Goal: Task Accomplishment & Management: Complete application form

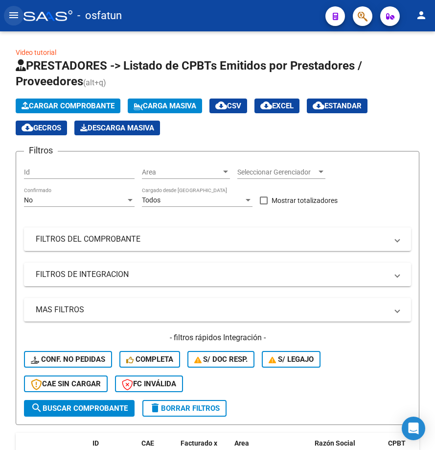
click at [10, 18] on mat-icon "menu" at bounding box center [14, 15] width 12 height 12
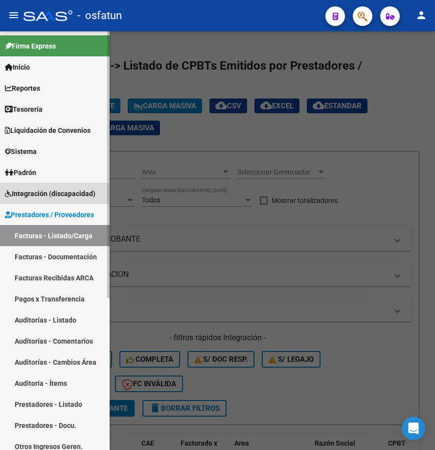
click at [49, 191] on span "Integración (discapacidad)" at bounding box center [50, 193] width 91 height 11
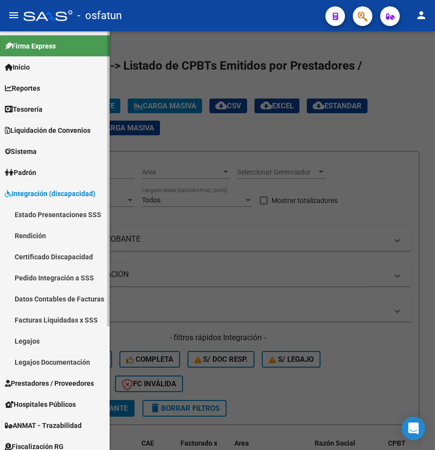
click at [43, 233] on link "Rendición" at bounding box center [55, 235] width 110 height 21
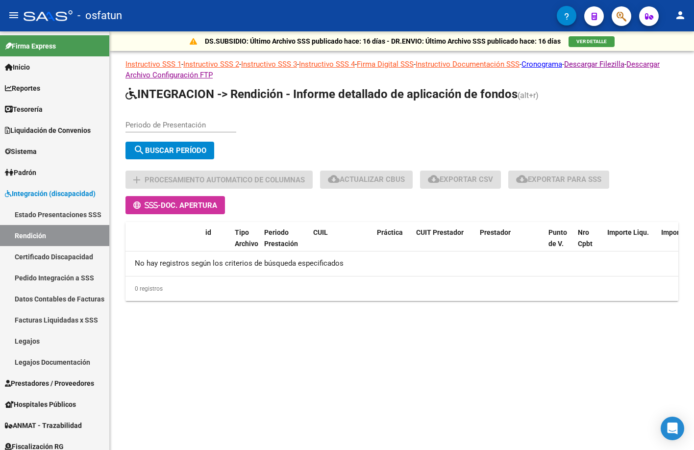
click at [178, 129] on div "Periodo de Presentación" at bounding box center [180, 121] width 111 height 21
click at [183, 115] on div "Periodo de Presentación" at bounding box center [180, 121] width 111 height 21
type input "202507"
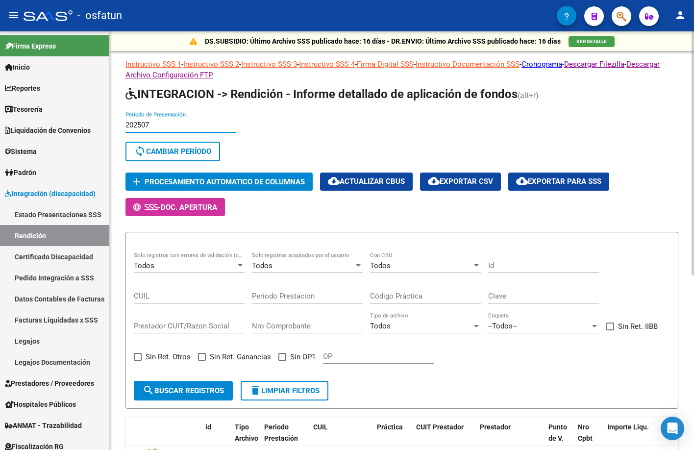
click at [207, 157] on button "sync Cambiar Período" at bounding box center [172, 152] width 95 height 20
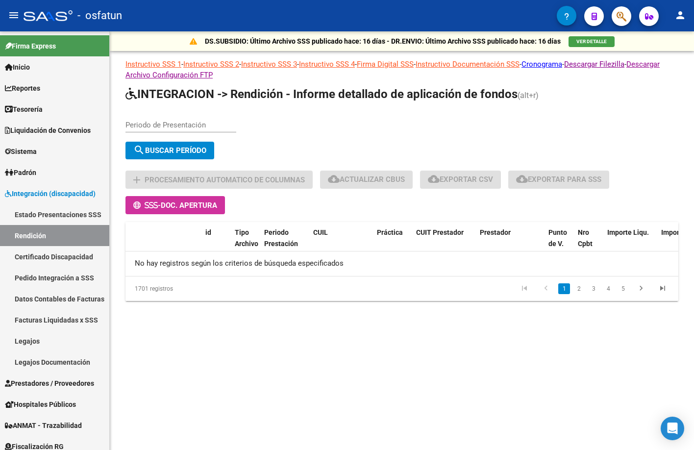
click at [211, 126] on input "Periodo de Presentación" at bounding box center [180, 125] width 111 height 9
type input "202507"
click at [206, 147] on span "search Buscar Período" at bounding box center [169, 150] width 73 height 9
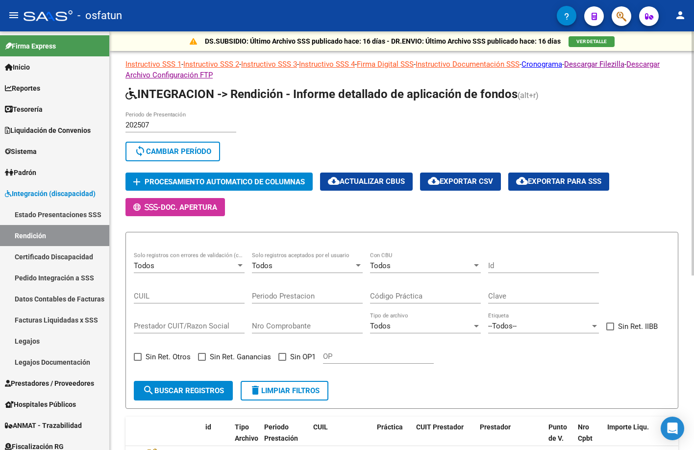
click at [415, 259] on div "Todos Con CBU" at bounding box center [425, 262] width 111 height 21
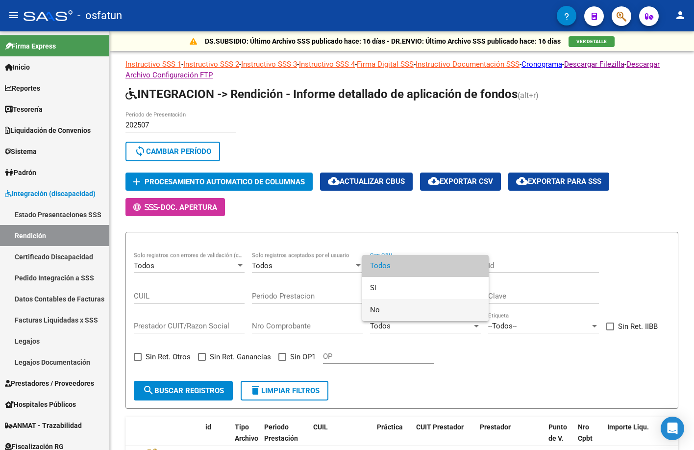
click at [417, 307] on span "No" at bounding box center [425, 310] width 111 height 22
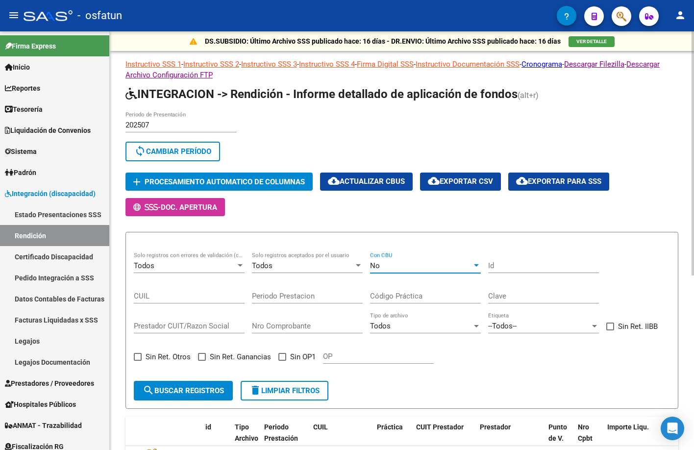
click at [196, 395] on button "search Buscar registros" at bounding box center [183, 391] width 99 height 20
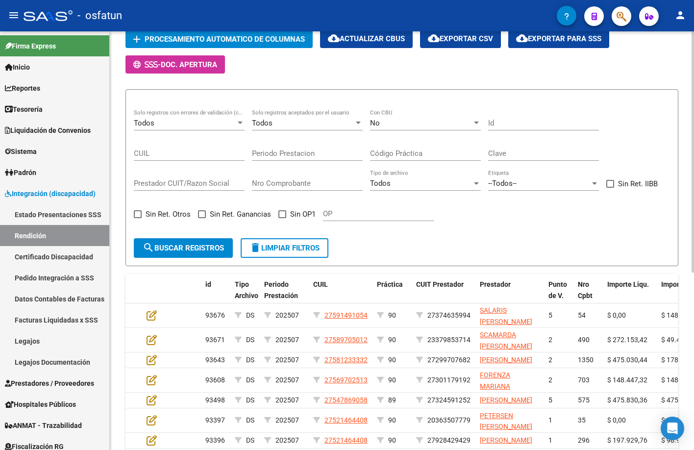
scroll to position [114, 0]
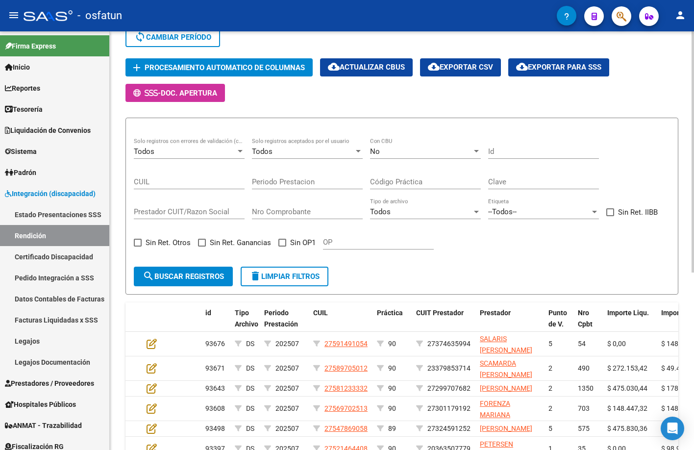
click at [435, 62] on button "cloud_download Exportar para SSS" at bounding box center [558, 67] width 101 height 18
click at [292, 68] on span "Procesamiento automatico de columnas" at bounding box center [225, 67] width 160 height 9
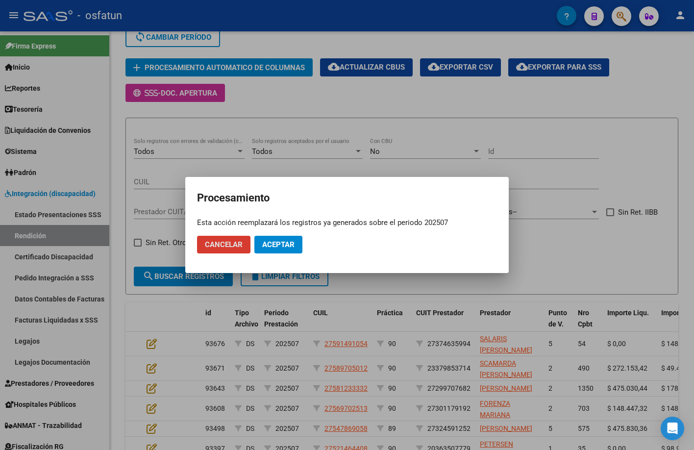
click at [283, 241] on span "Aceptar" at bounding box center [278, 244] width 32 height 9
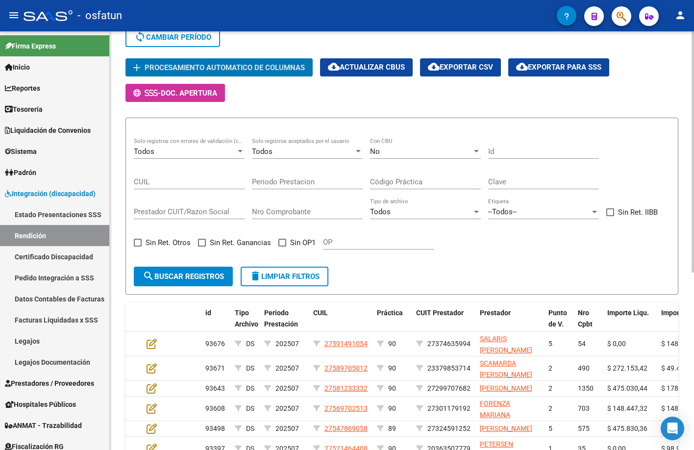
click at [435, 64] on span "cloud_download Exportar CSV" at bounding box center [460, 67] width 65 height 9
click at [435, 314] on span "CUIT Prestador" at bounding box center [440, 313] width 48 height 8
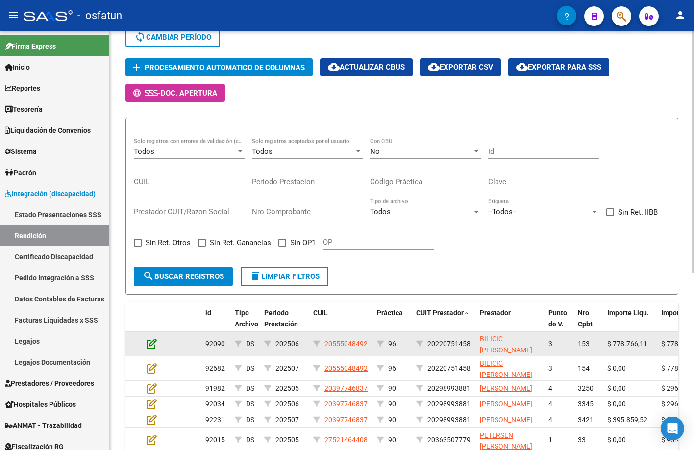
click at [156, 343] on icon at bounding box center [151, 343] width 10 height 11
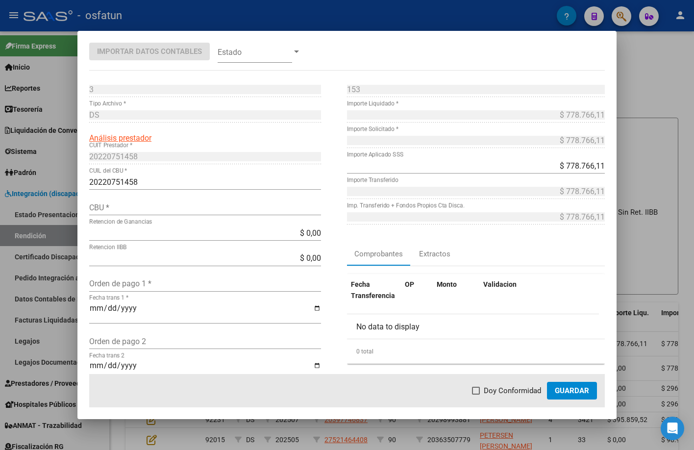
drag, startPoint x: 421, startPoint y: 49, endPoint x: 435, endPoint y: 49, distance: 13.7
click at [435, 49] on mat-dialog-container "Importar Datos Contables Estado 3 Punto de Venta * DS Tipo Archivo * Análisis p…" at bounding box center [346, 225] width 539 height 388
click at [181, 201] on div "CBU *" at bounding box center [205, 207] width 232 height 16
paste input "0140148203511954032942"
type input "0140148203511954032942"
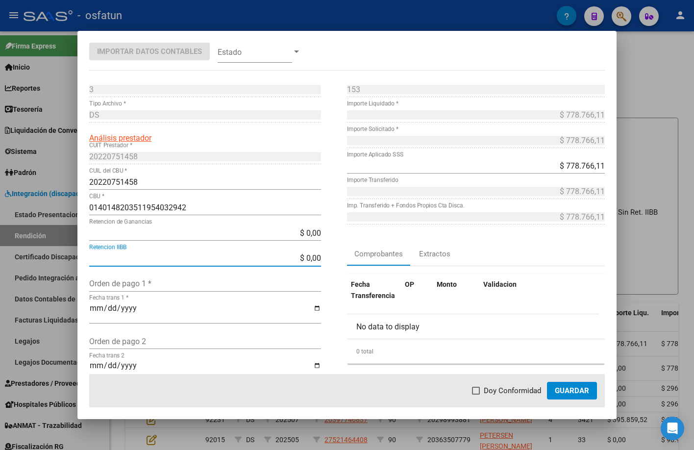
click at [435, 382] on button "Guardar" at bounding box center [572, 391] width 50 height 18
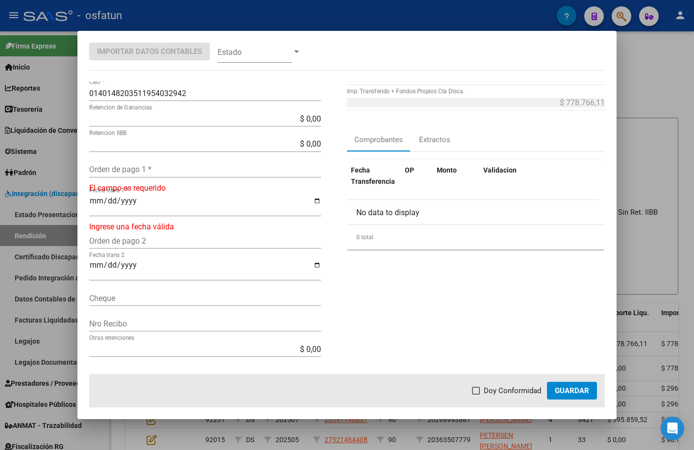
click at [148, 173] on input "Orden de pago 1 *" at bounding box center [205, 169] width 232 height 9
click at [145, 211] on input "Fecha trans 1 *" at bounding box center [205, 204] width 232 height 17
click at [143, 176] on div "Orden de pago 1 *" at bounding box center [205, 170] width 232 height 16
click at [145, 168] on input "Orden de pago 1 *" at bounding box center [205, 169] width 232 height 9
click at [435, 158] on div at bounding box center [347, 225] width 694 height 450
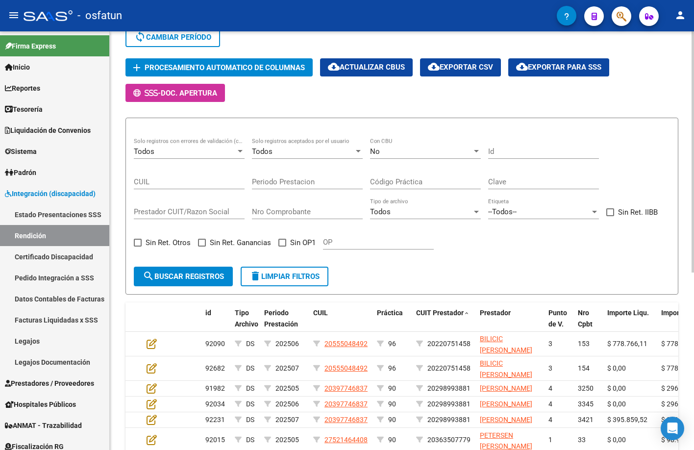
click at [435, 180] on input "Clave" at bounding box center [543, 181] width 111 height 9
paste input "84597611913"
type input "84597611913"
click at [187, 275] on span "search Buscar registros" at bounding box center [183, 276] width 81 height 9
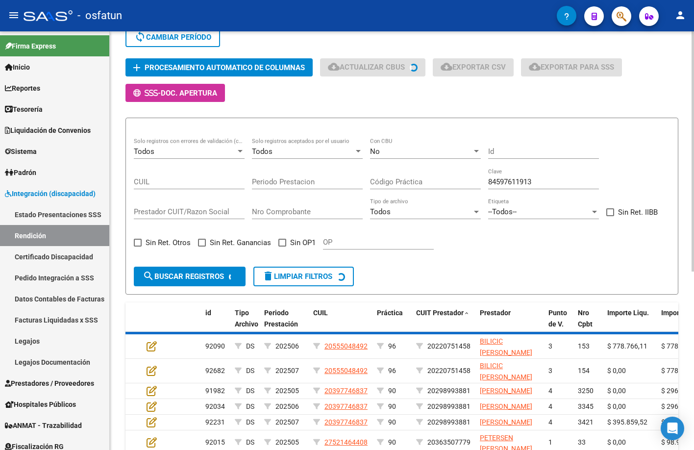
scroll to position [87, 0]
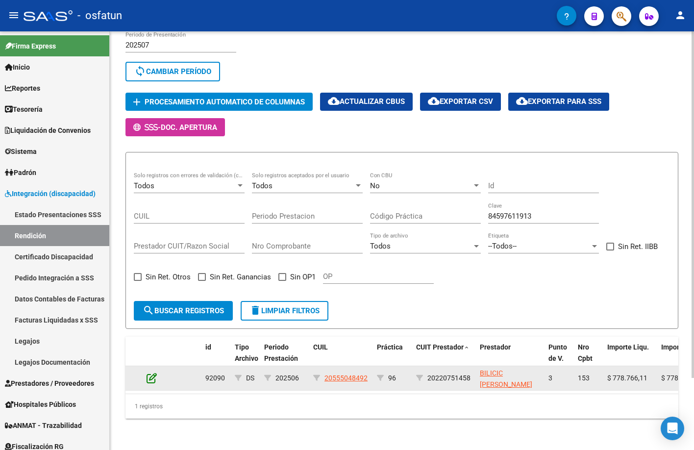
click at [149, 372] on icon at bounding box center [151, 377] width 10 height 11
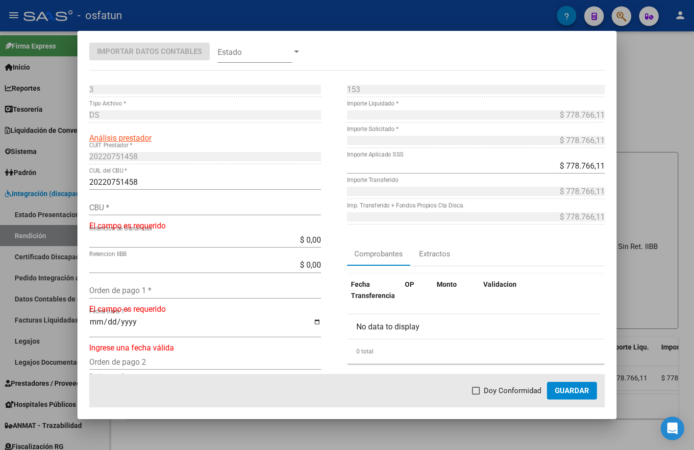
click at [223, 213] on div "CBU *" at bounding box center [205, 207] width 232 height 16
click at [224, 212] on input "CBU *" at bounding box center [205, 207] width 232 height 9
paste input "84597611913"
type input "84597611913"
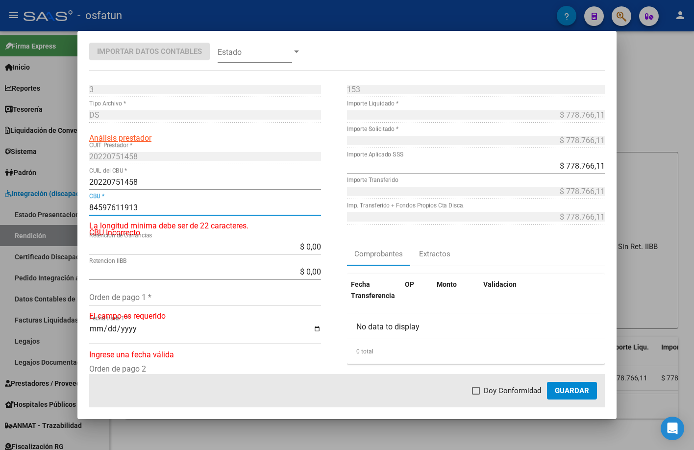
drag, startPoint x: 241, startPoint y: 206, endPoint x: 8, endPoint y: 222, distance: 233.3
click at [8, 222] on div "Importar Datos Contables Estado 3 Punto de Venta * DS Tipo Archivo * Análisis p…" at bounding box center [347, 225] width 694 height 450
click at [180, 256] on div "$ 0,00 Retencion de Ganancias" at bounding box center [205, 251] width 232 height 25
click at [183, 246] on input "$ 0,00" at bounding box center [205, 246] width 232 height 9
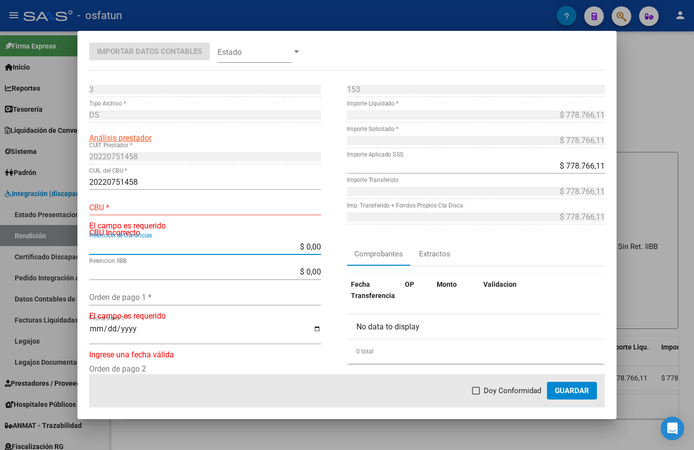
click at [435, 75] on div at bounding box center [347, 225] width 694 height 450
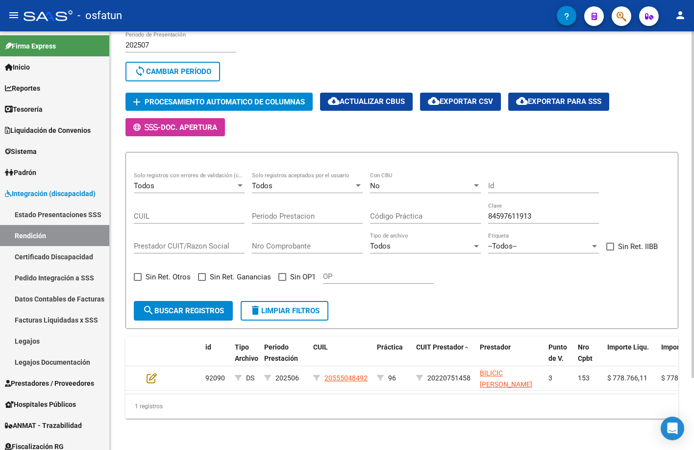
click at [286, 271] on label "Sin OP1" at bounding box center [296, 277] width 37 height 12
click at [282, 281] on input "Sin OP1" at bounding box center [282, 281] width 0 height 0
checkbox input "true"
drag, startPoint x: 562, startPoint y: 206, endPoint x: 248, endPoint y: 205, distance: 313.5
click at [248, 205] on div "Todos Solo registros con errores de validación (control 623 instructivo de rend…" at bounding box center [402, 232] width 536 height 121
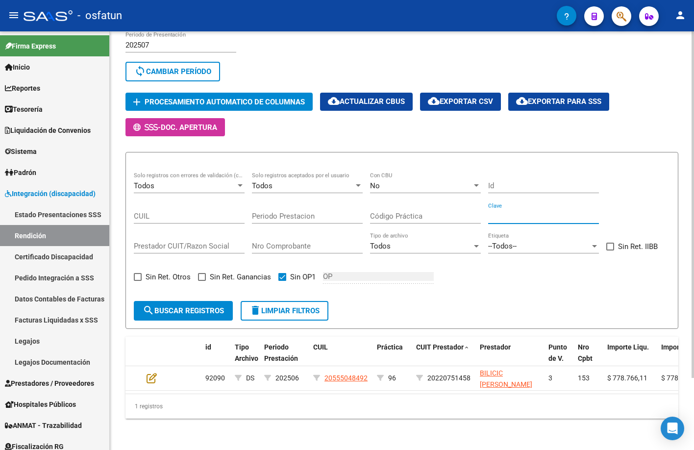
click at [190, 301] on button "search Buscar registros" at bounding box center [183, 311] width 99 height 20
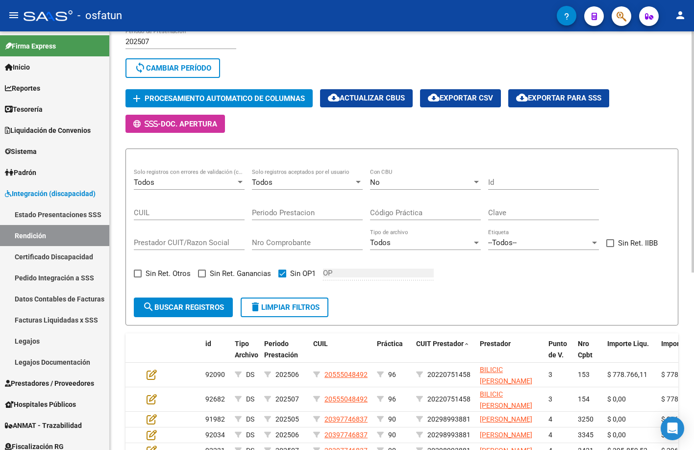
scroll to position [79, 0]
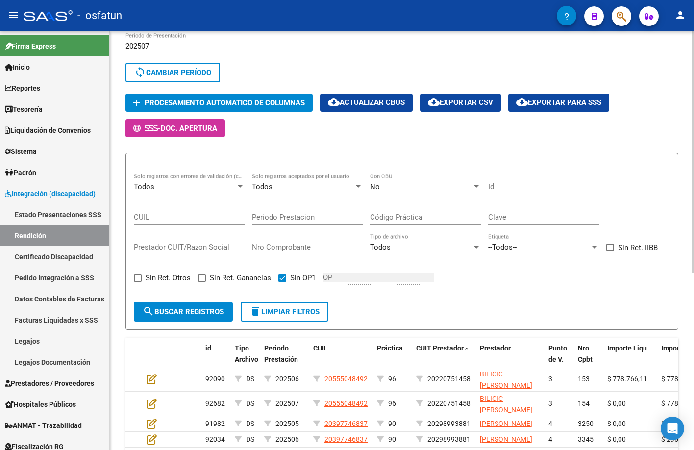
click at [435, 210] on div "Clave" at bounding box center [543, 213] width 111 height 21
click at [435, 213] on input "Clave" at bounding box center [543, 217] width 111 height 9
paste input "84597611913"
type input "84597611913"
click at [205, 314] on span "search Buscar registros" at bounding box center [183, 311] width 81 height 9
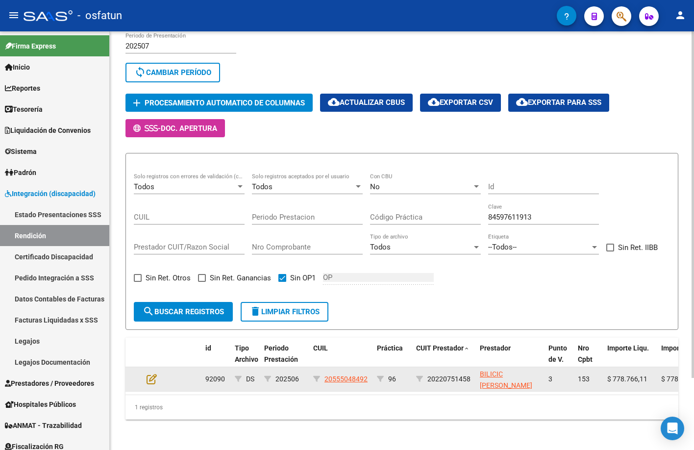
click at [146, 379] on datatable-body-cell at bounding box center [160, 379] width 34 height 24
click at [151, 379] on icon at bounding box center [151, 378] width 10 height 11
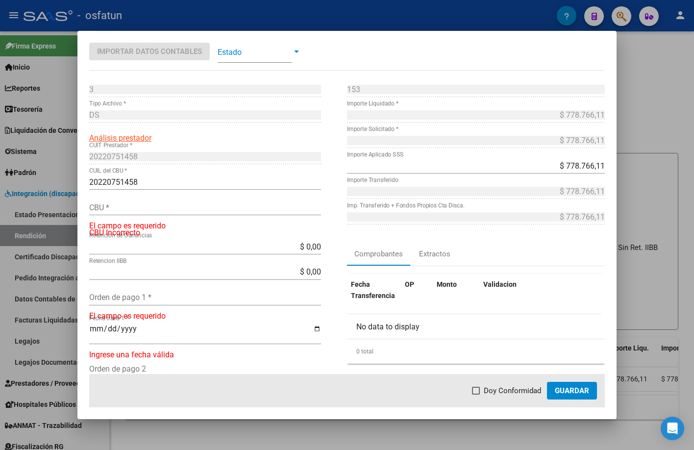
click at [435, 97] on div at bounding box center [347, 225] width 694 height 450
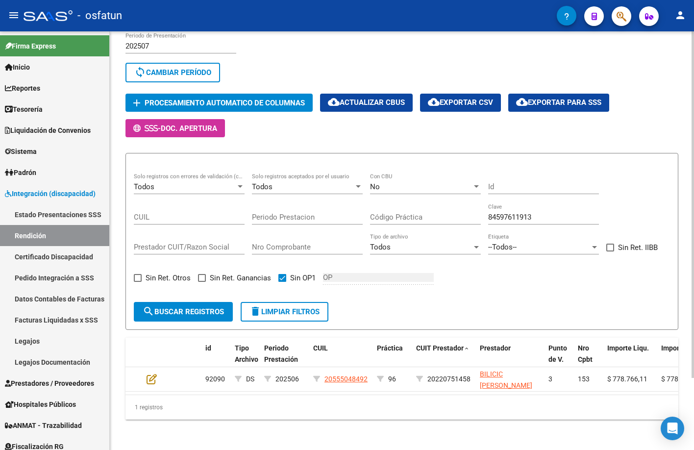
click at [286, 277] on label "Sin OP1" at bounding box center [296, 278] width 37 height 12
click at [282, 282] on input "Sin OP1" at bounding box center [282, 282] width 0 height 0
checkbox input "false"
click at [435, 242] on span "--Todos--" at bounding box center [502, 246] width 28 height 9
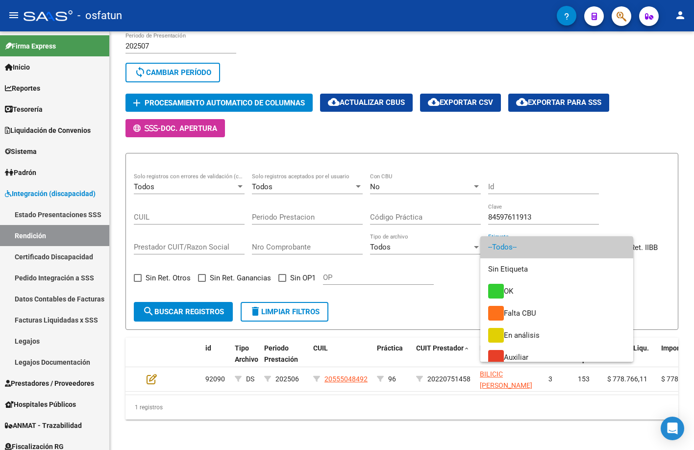
click at [386, 295] on div at bounding box center [347, 225] width 694 height 450
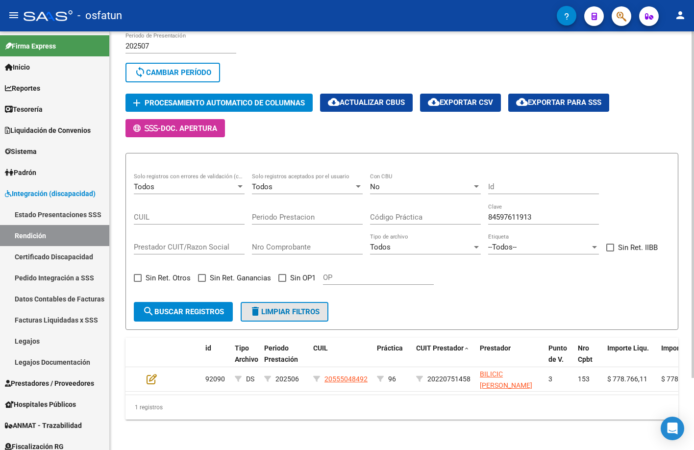
click at [295, 318] on button "delete Limpiar filtros" at bounding box center [285, 312] width 88 height 20
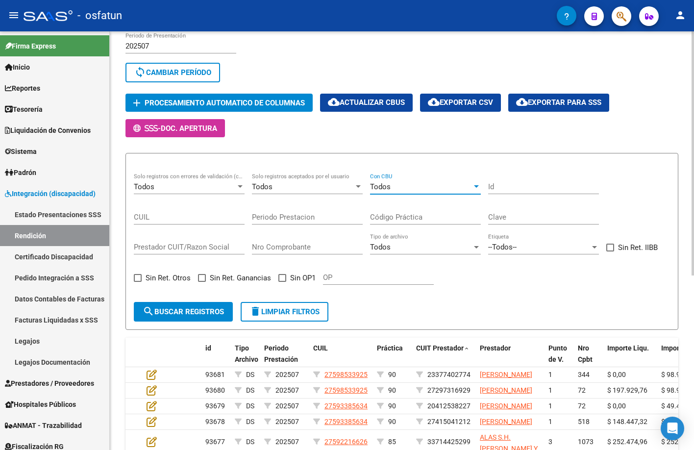
click at [409, 187] on div "Todos" at bounding box center [421, 186] width 102 height 9
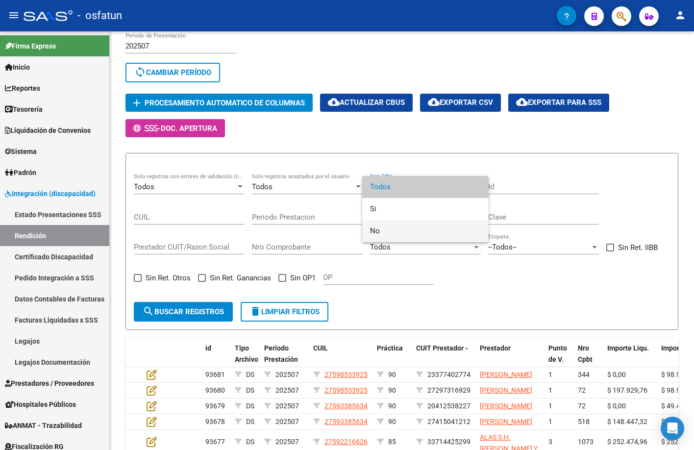
click at [403, 226] on span "No" at bounding box center [425, 231] width 111 height 22
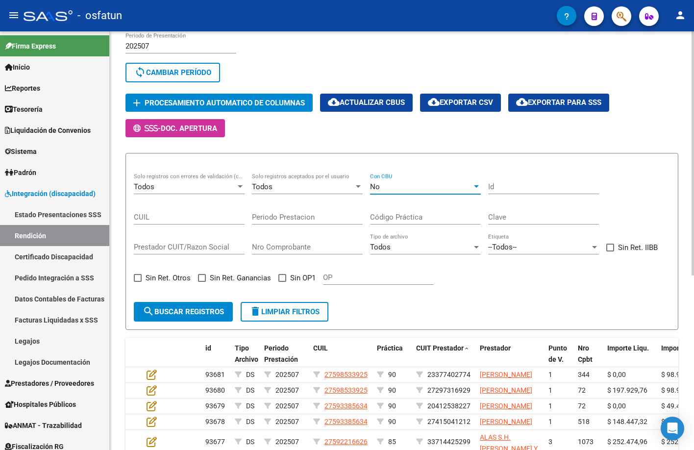
click at [348, 273] on input "OP" at bounding box center [378, 277] width 111 height 9
click at [365, 316] on form "Todos Solo registros con errores de validación (control 623 instructivo de rend…" at bounding box center [401, 241] width 553 height 177
click at [165, 312] on span "search Buscar registros" at bounding box center [183, 311] width 81 height 9
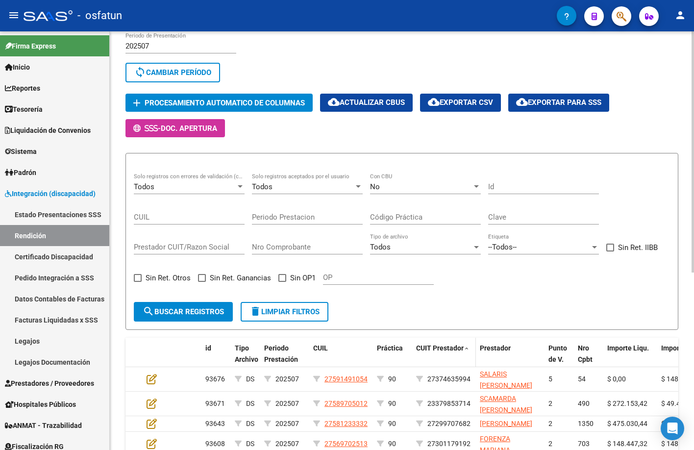
click at [435, 349] on span "CUIT Prestador" at bounding box center [440, 348] width 48 height 8
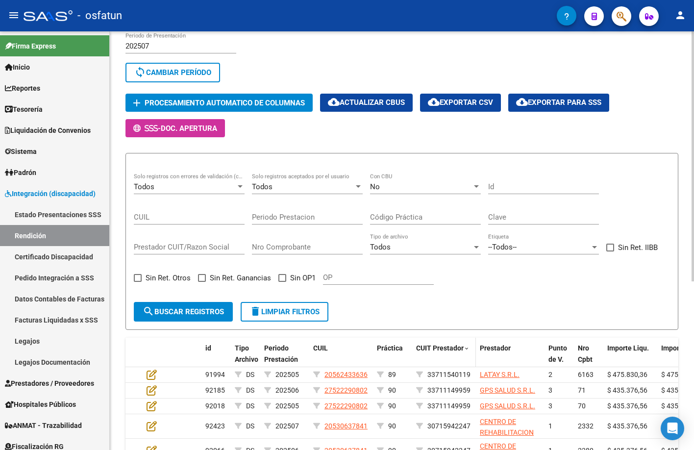
click at [435, 349] on span "CUIT Prestador" at bounding box center [440, 348] width 48 height 8
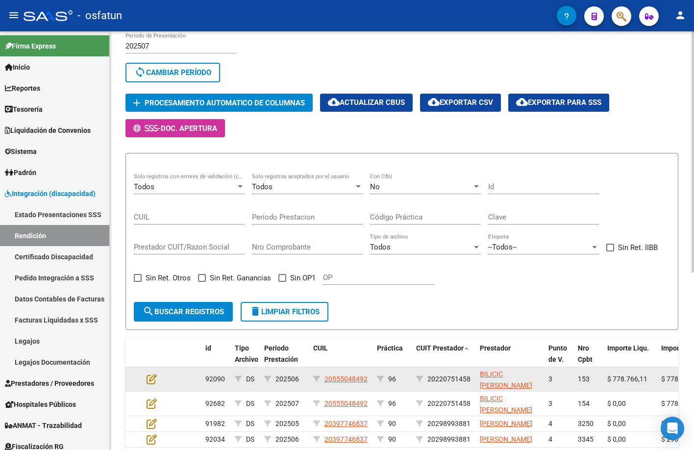
click at [146, 377] on datatable-body-cell at bounding box center [160, 379] width 34 height 24
click at [149, 377] on icon at bounding box center [151, 378] width 10 height 11
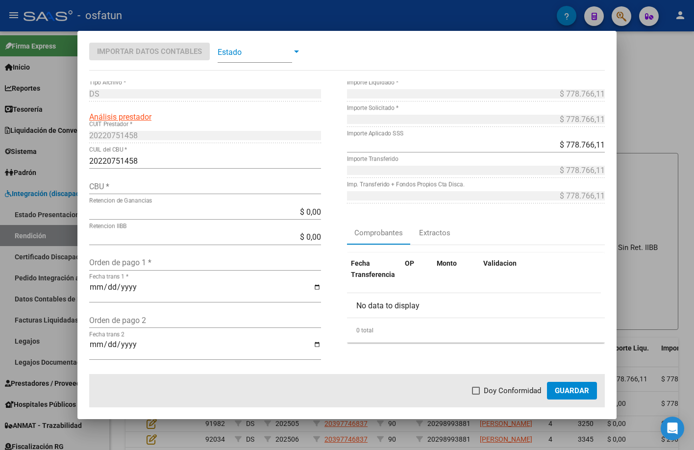
scroll to position [0, 0]
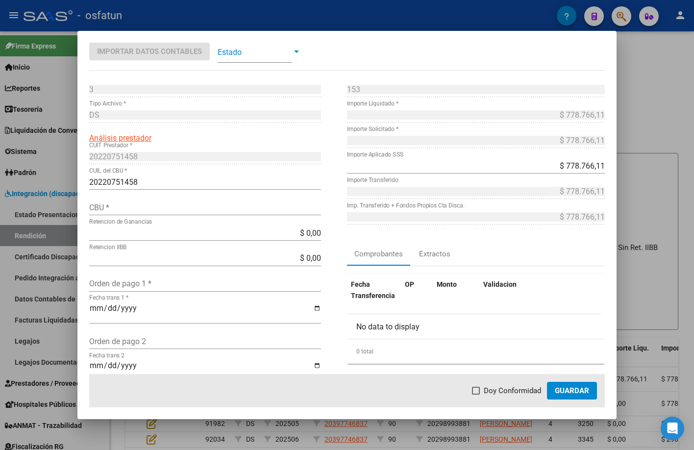
click at [263, 54] on span at bounding box center [254, 52] width 74 height 22
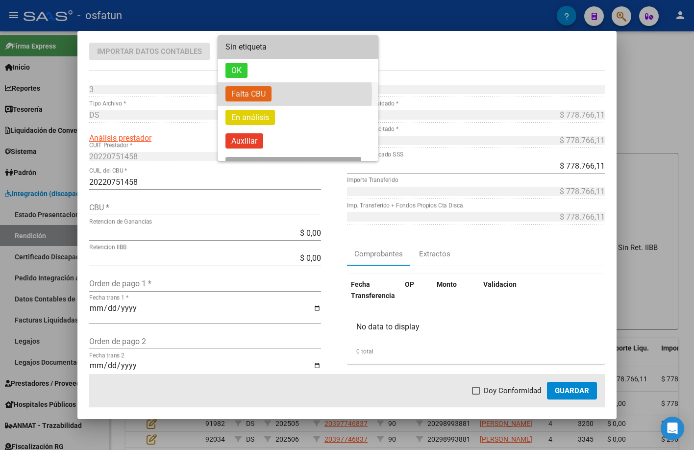
click at [263, 94] on span "Falta CBU" at bounding box center [248, 93] width 46 height 15
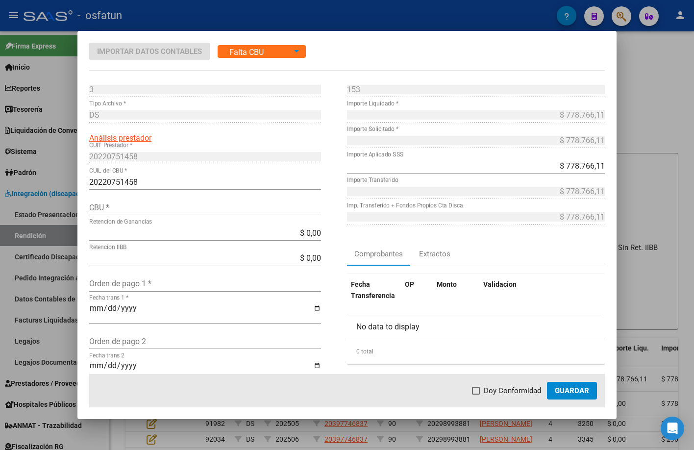
drag, startPoint x: 289, startPoint y: 36, endPoint x: 290, endPoint y: 57, distance: 20.6
click at [290, 48] on mat-dialog-container "Importar Datos Contables Falta CBU Estado 3 Punto de Venta * DS Tipo Archivo * …" at bounding box center [346, 225] width 539 height 388
click at [290, 57] on div "Falta CBU" at bounding box center [254, 52] width 74 height 18
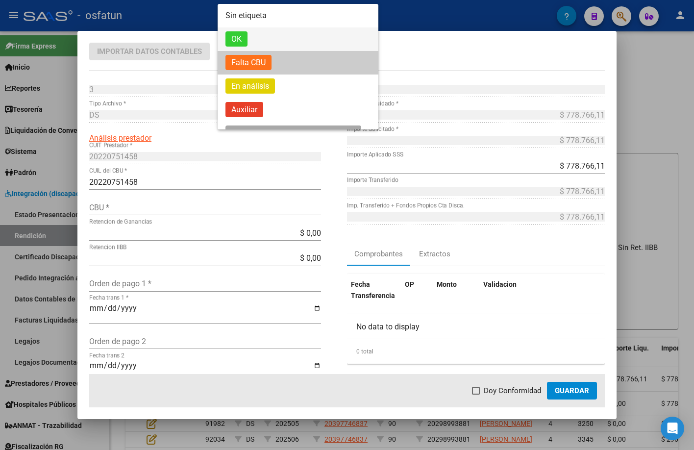
click at [286, 34] on span "OK" at bounding box center [297, 39] width 145 height 24
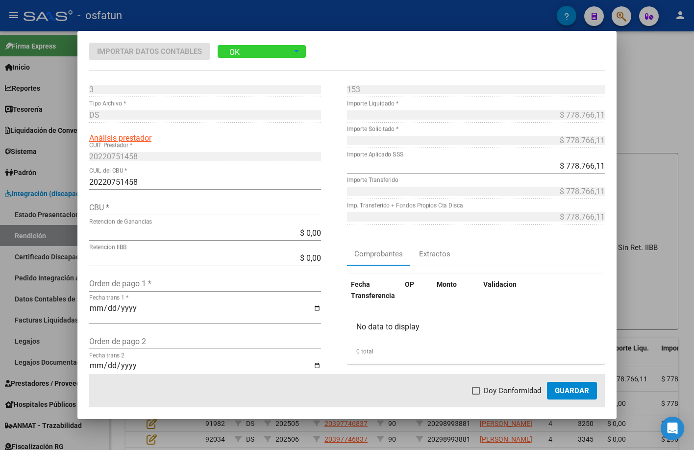
click at [435, 172] on div at bounding box center [347, 225] width 694 height 450
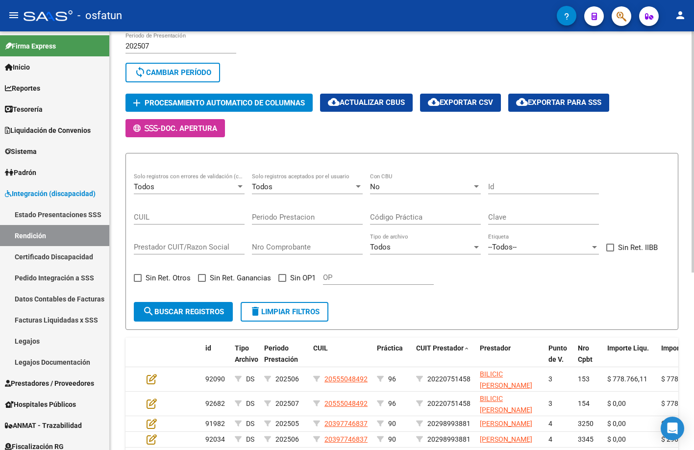
scroll to position [193, 0]
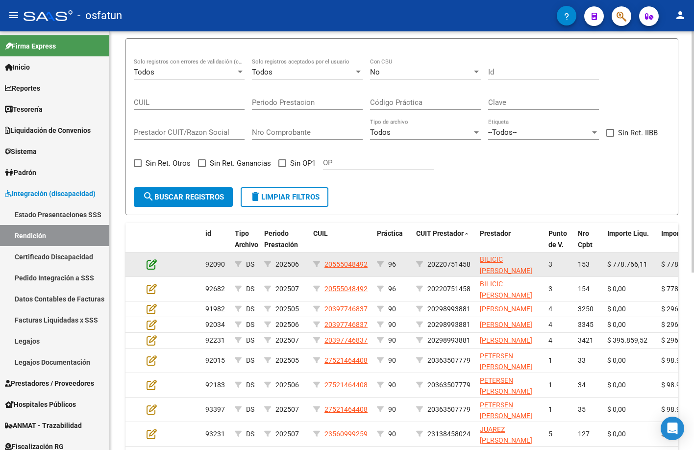
click at [155, 263] on icon at bounding box center [151, 264] width 10 height 11
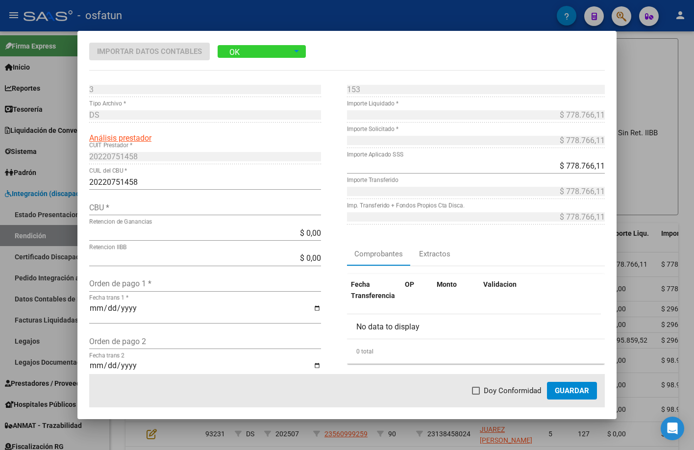
click at [164, 204] on input "CBU *" at bounding box center [205, 207] width 232 height 9
click at [238, 204] on input "CBU *" at bounding box center [205, 207] width 232 height 9
paste input "0140148203511954032942"
type input "0140148203511954032942"
click at [435, 386] on span "Guardar" at bounding box center [572, 390] width 34 height 9
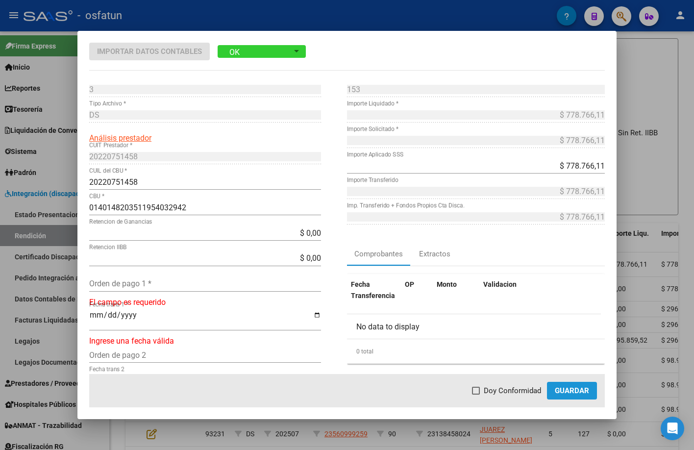
click at [435, 388] on span "Guardar" at bounding box center [572, 390] width 34 height 9
click at [435, 191] on div at bounding box center [347, 225] width 694 height 450
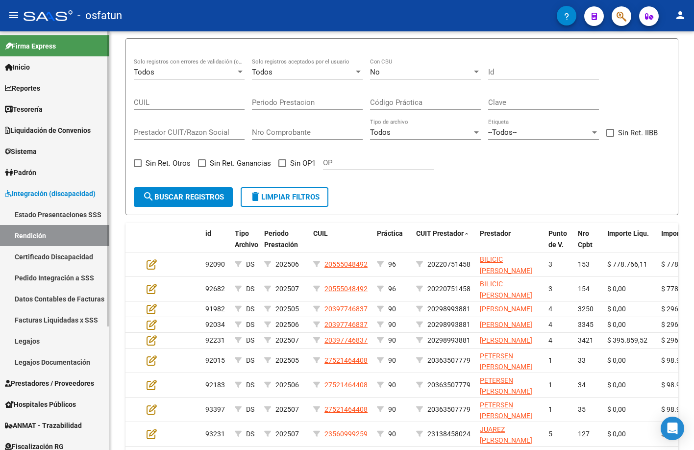
scroll to position [114, 0]
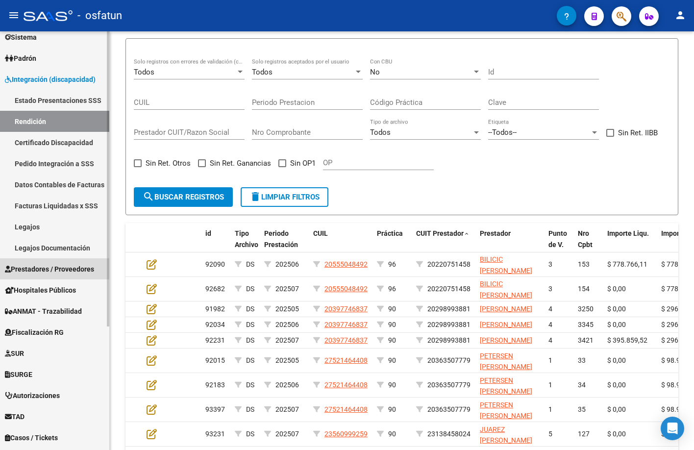
click at [84, 270] on span "Prestadores / Proveedores" at bounding box center [49, 269] width 89 height 11
